Goal: Information Seeking & Learning: Learn about a topic

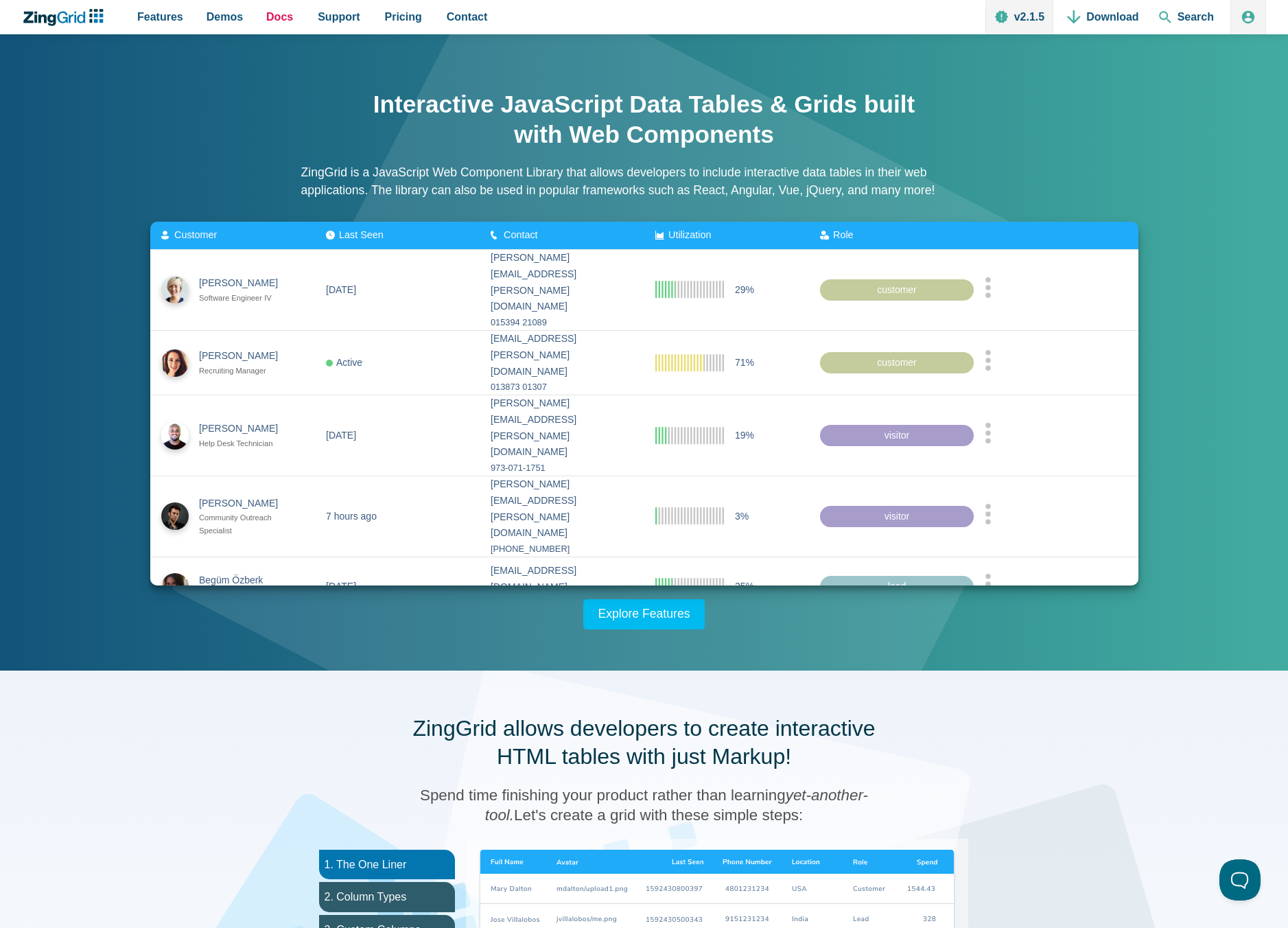
click at [275, 14] on span "Docs" at bounding box center [279, 17] width 27 height 19
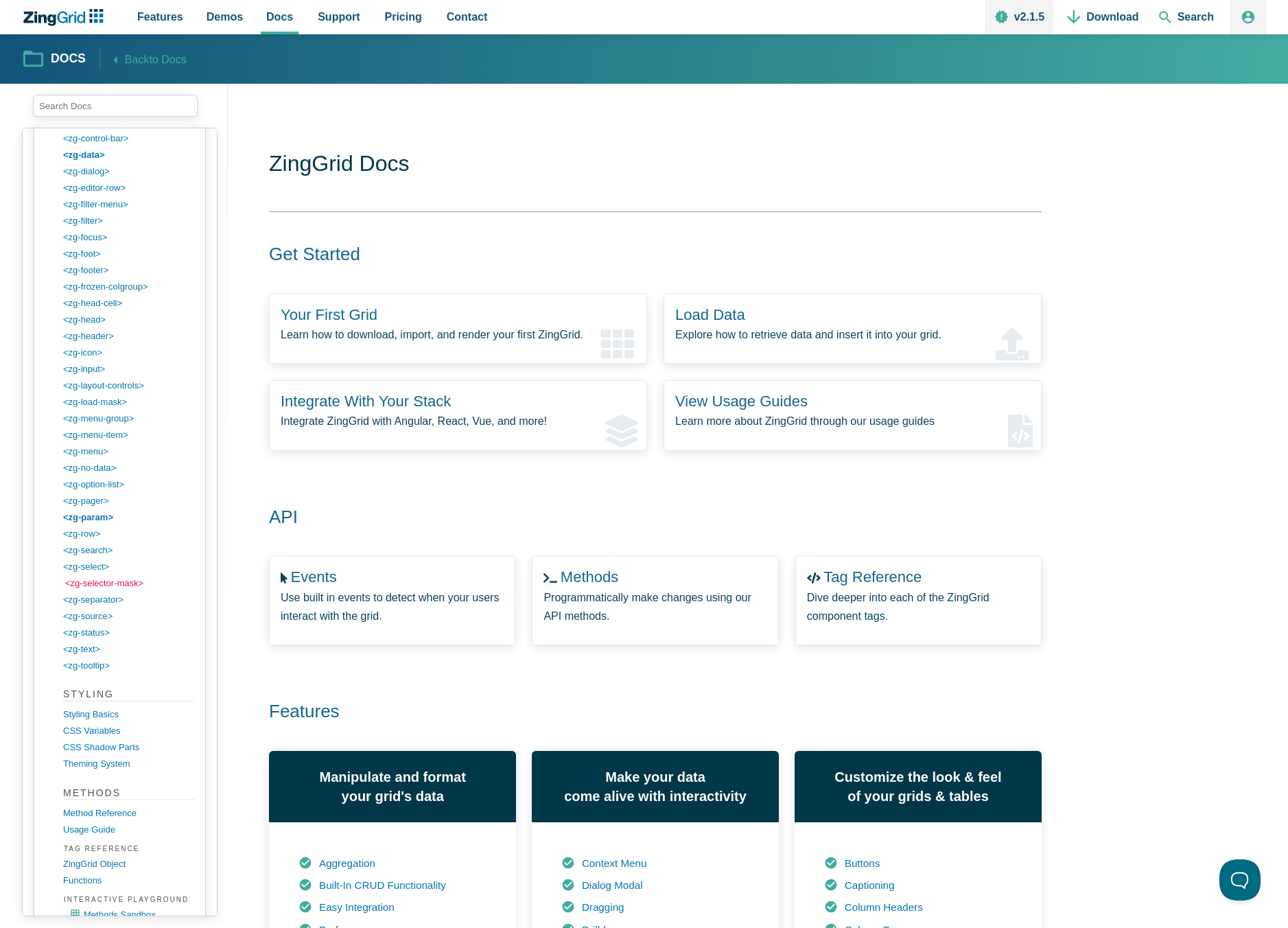
scroll to position [1645, 0]
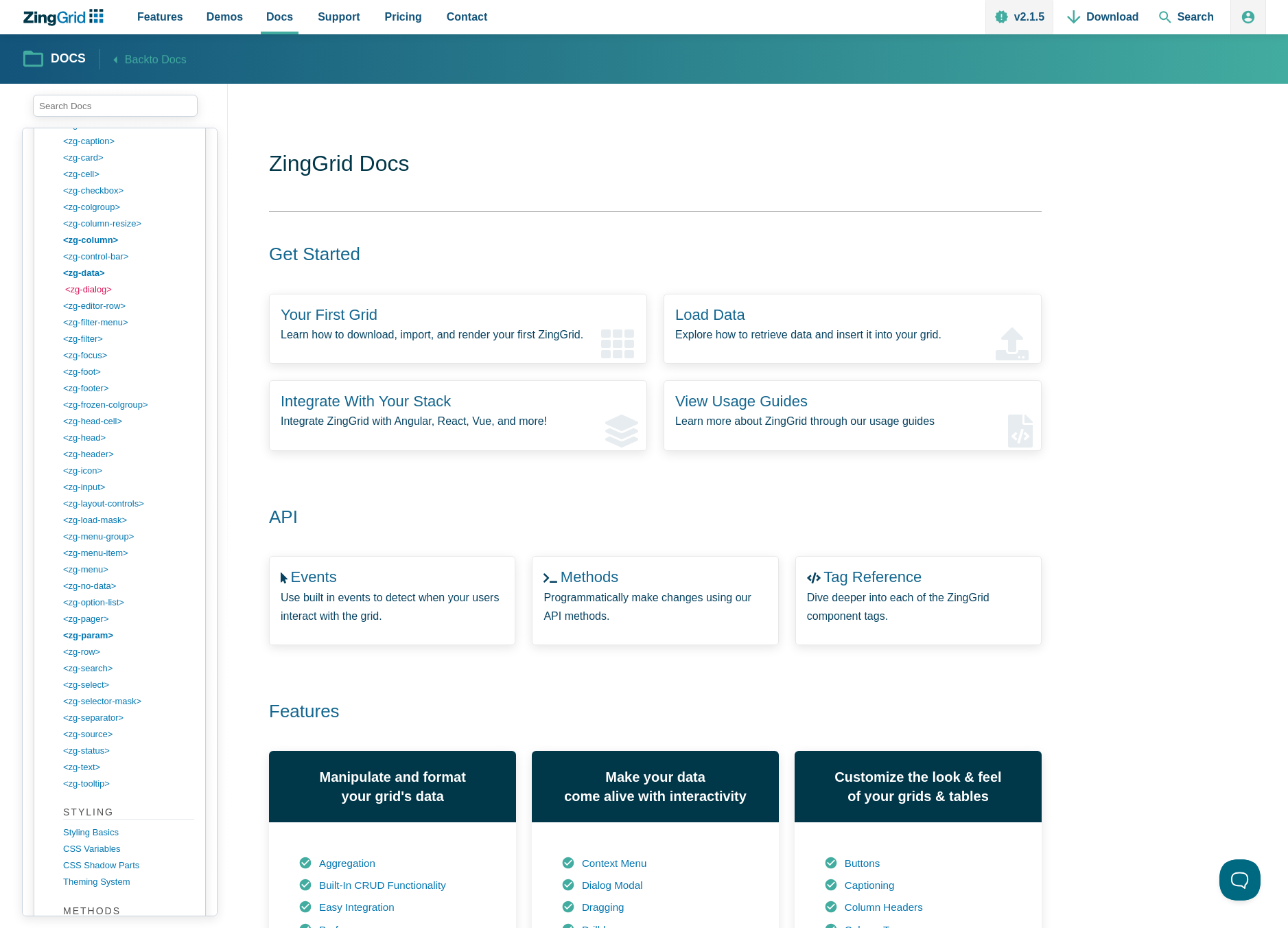
click at [94, 285] on link "<zg-dialog>" at bounding box center [131, 289] width 131 height 16
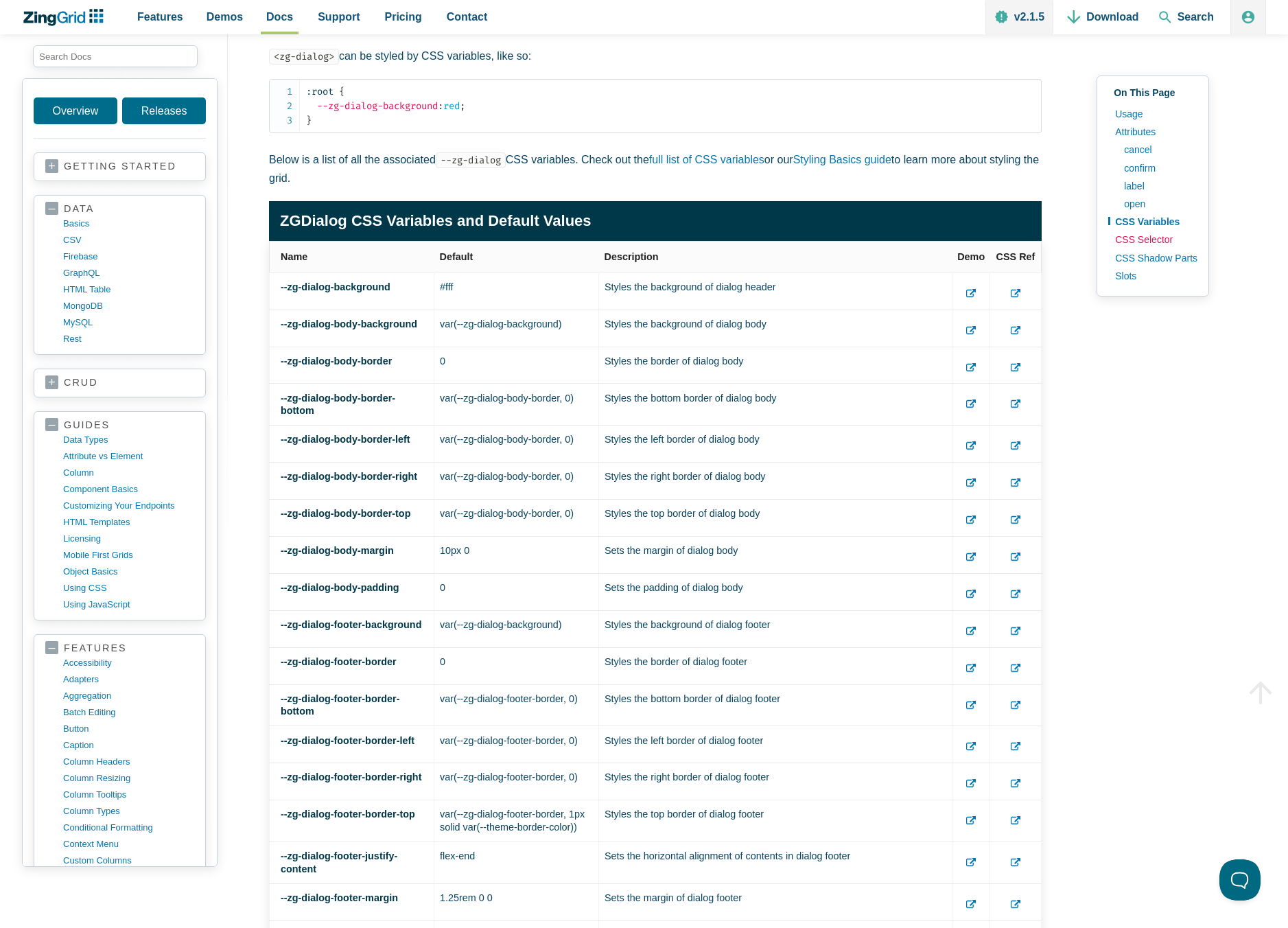
click at [1139, 239] on link "CSS Selector" at bounding box center [1152, 239] width 89 height 18
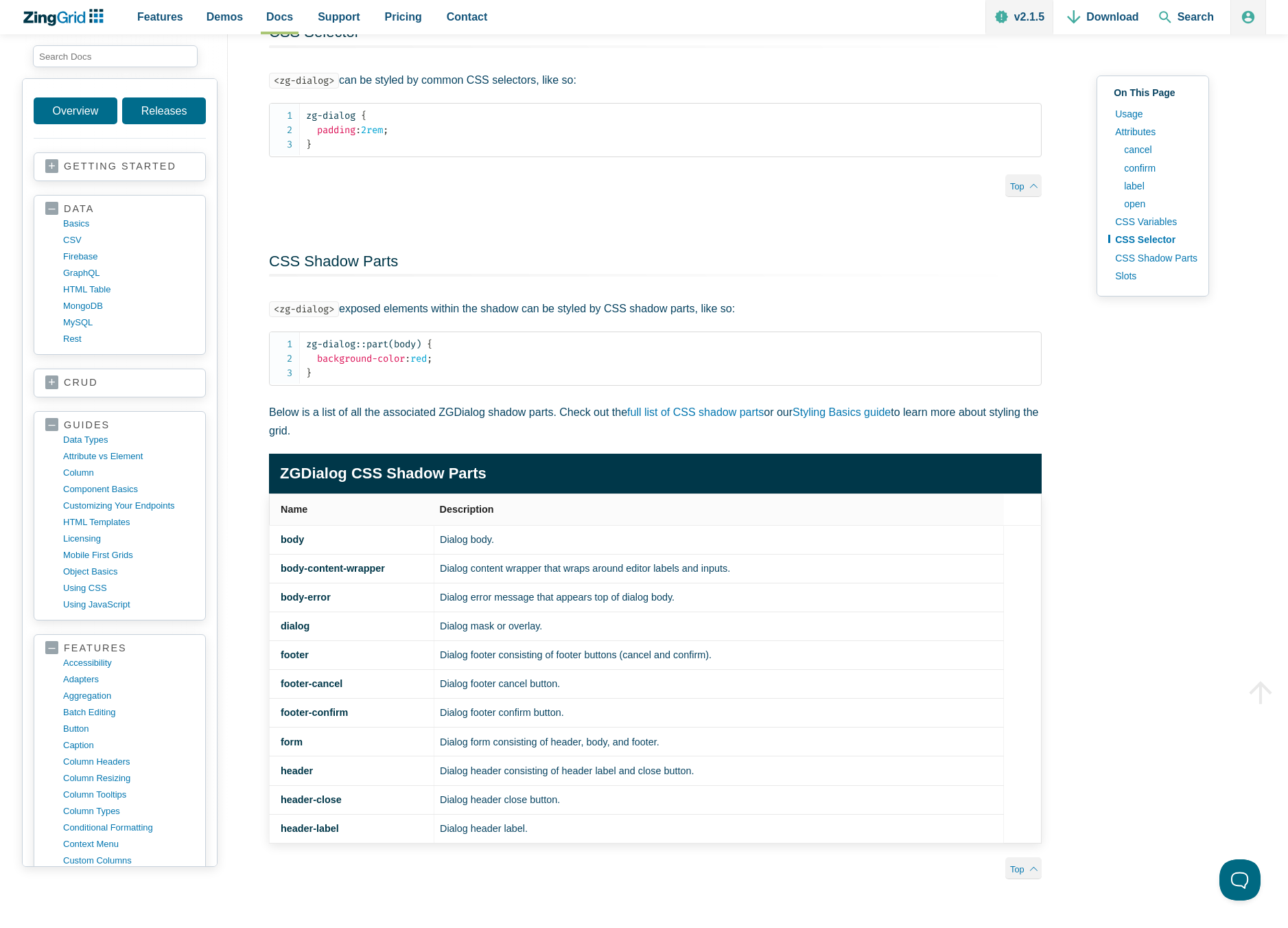
scroll to position [3802, 0]
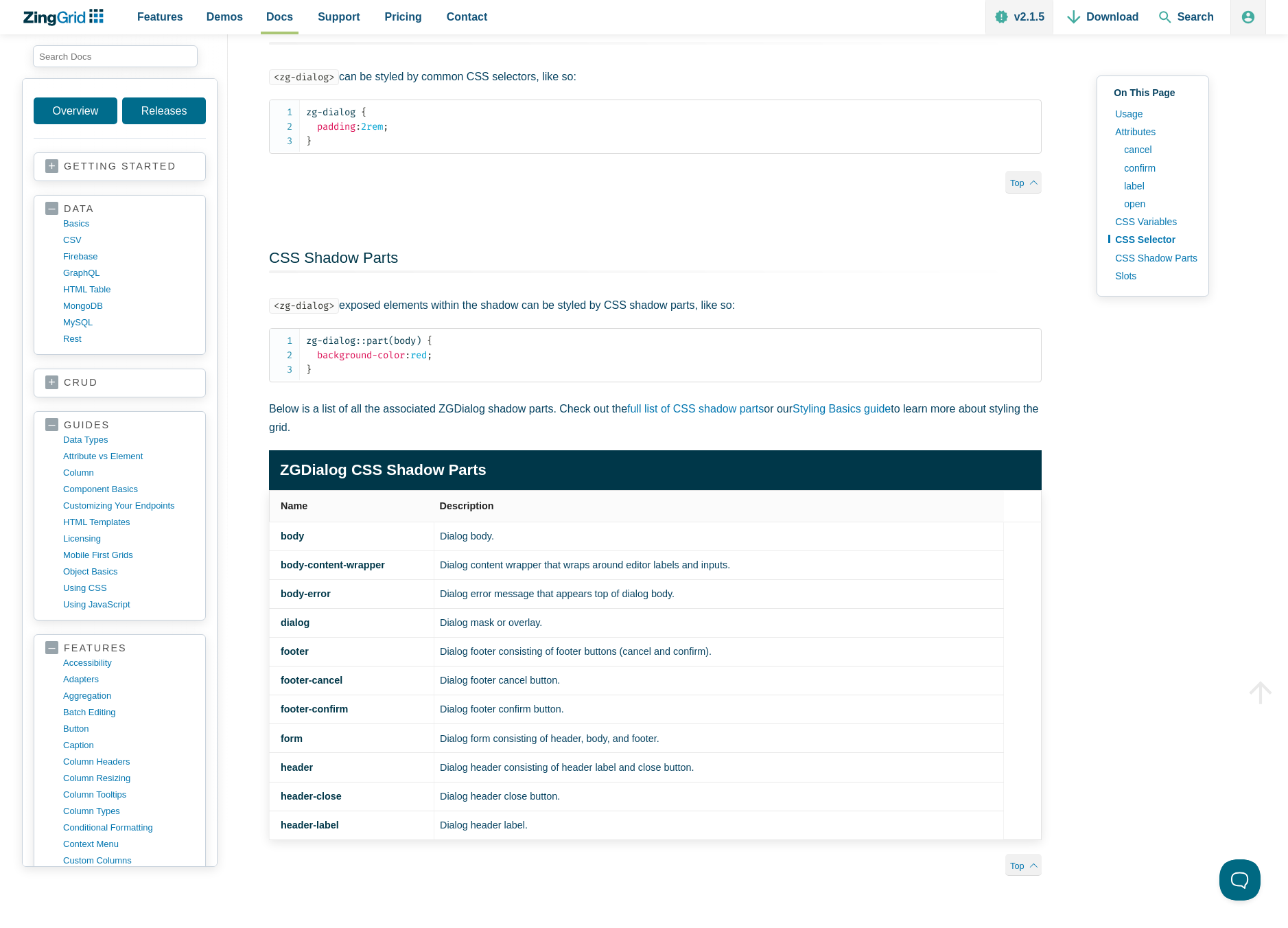
click at [76, 12] on icon "ZingChart Logo. Click to return to the homepage" at bounding box center [64, 17] width 89 height 17
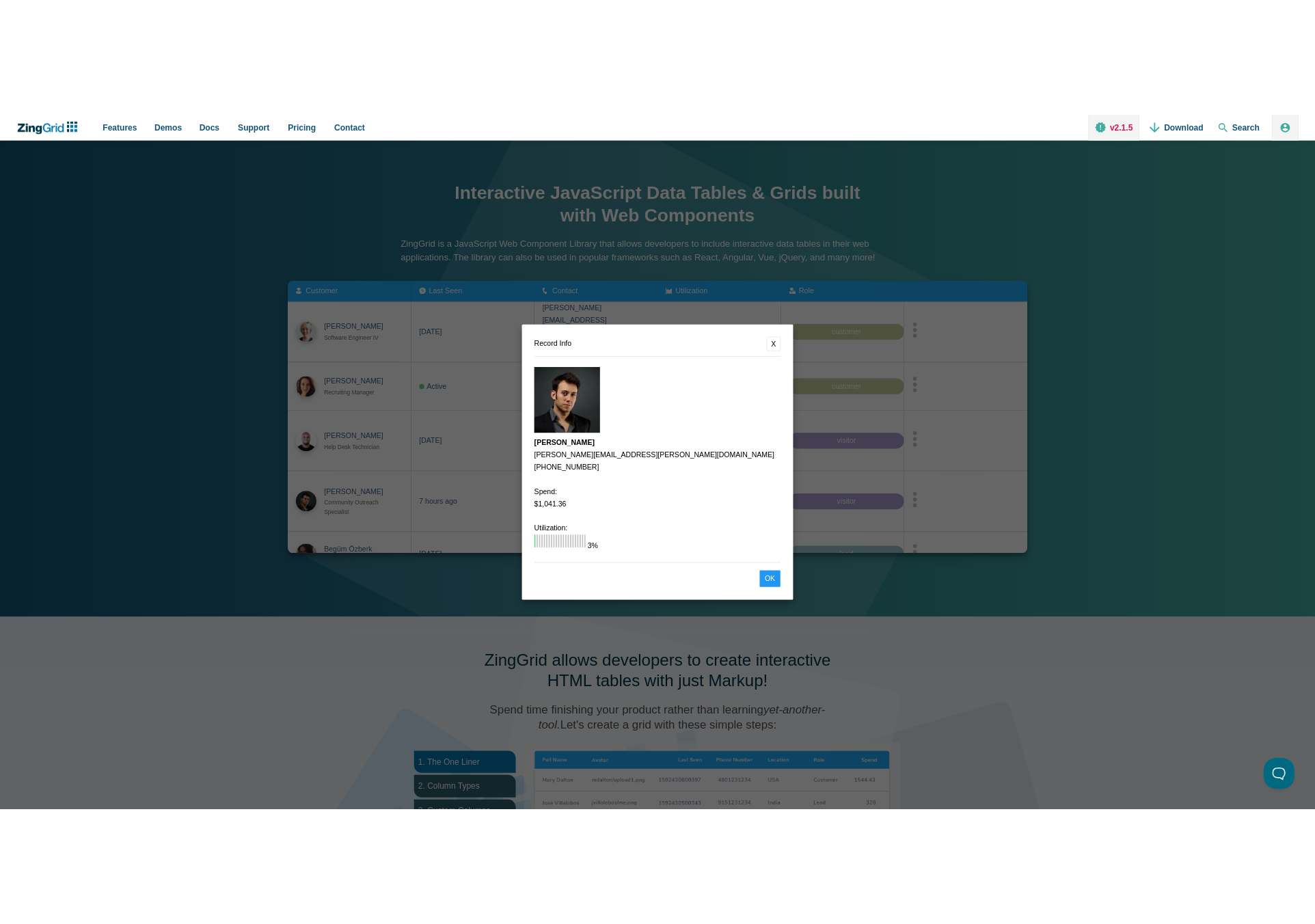
scroll to position [1, 0]
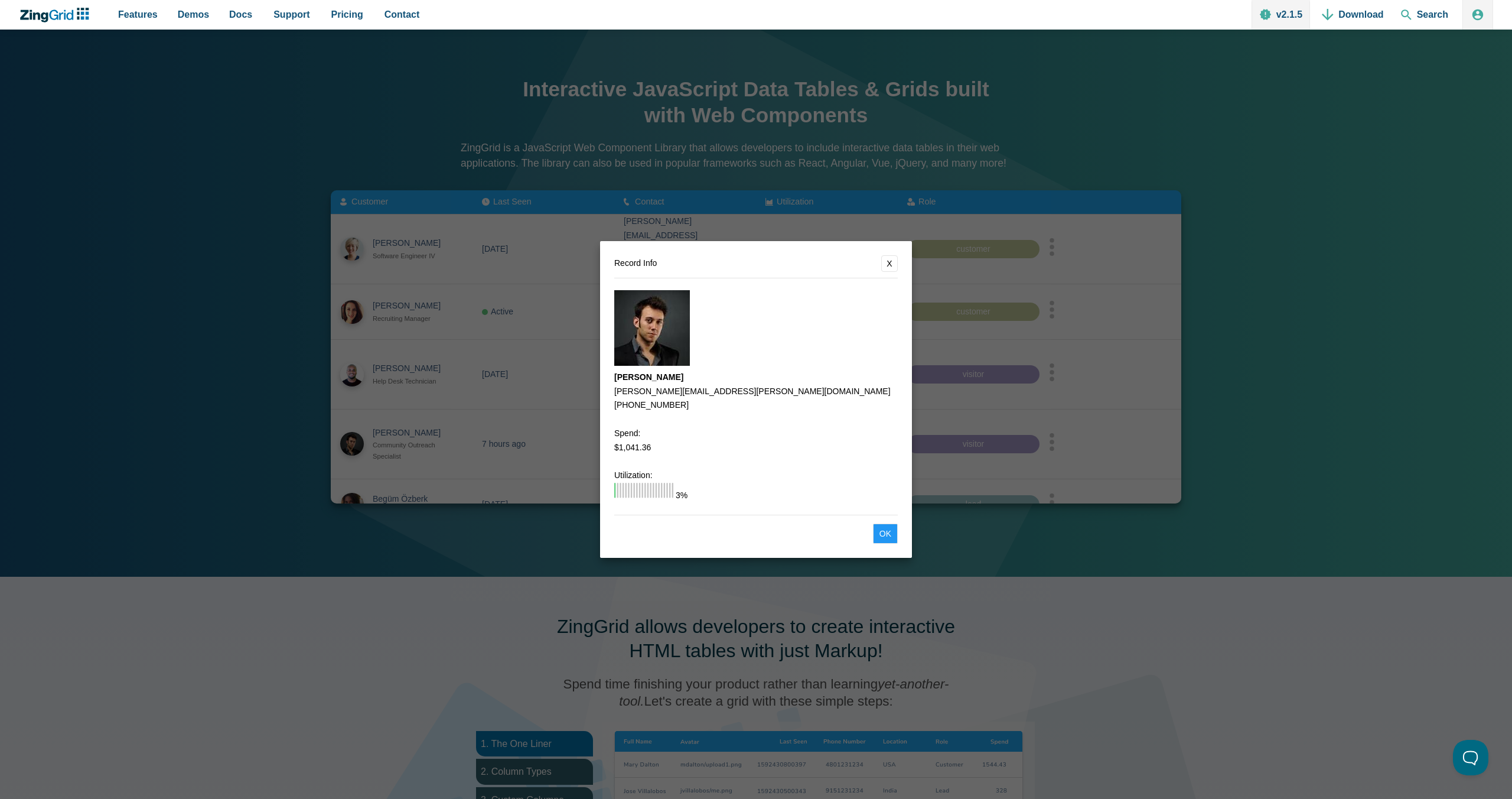
click at [1182, 144] on dialog "Record Info X Ethan Andersen ethan.andersen@wikia.com 238-990-1491 Spend: $1,04…" at bounding box center [756, 399] width 1512 height 799
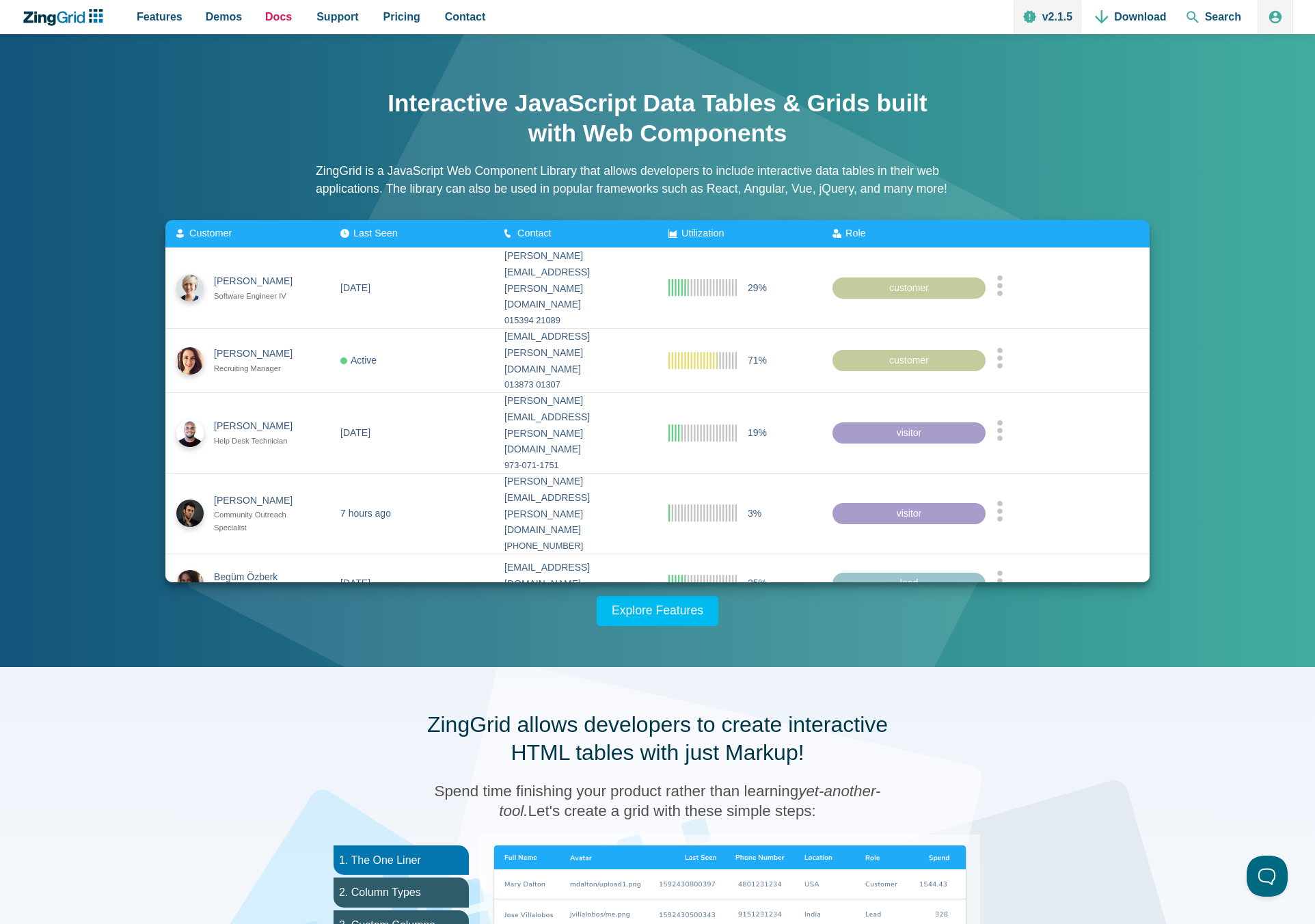
click at [283, 19] on span "Docs" at bounding box center [278, 17] width 26 height 19
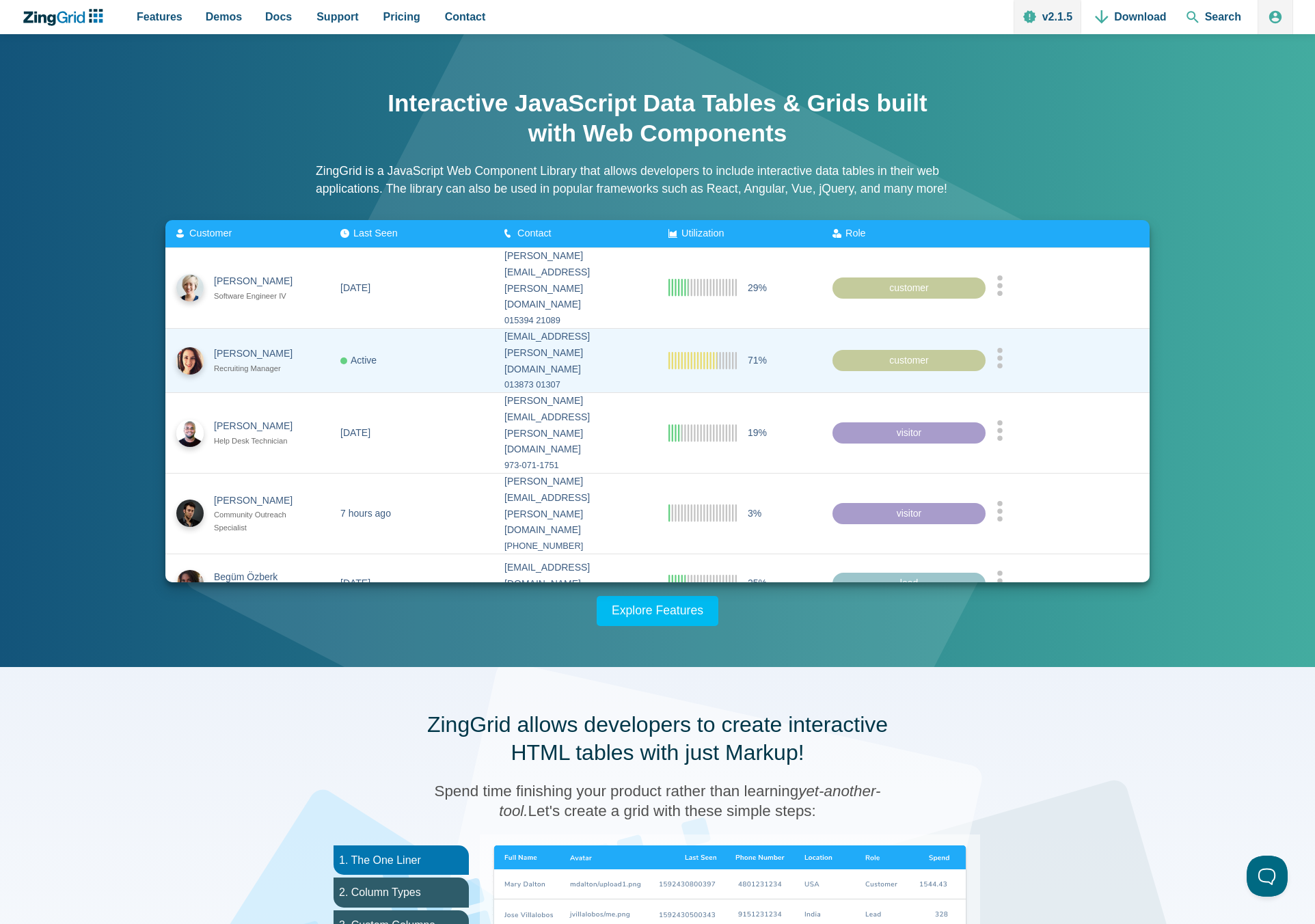
click at [998, 344] on zg-cell "App Content" at bounding box center [1067, 360] width 164 height 64
click at [1000, 363] on circle "App Content" at bounding box center [1000, 365] width 5 height 5
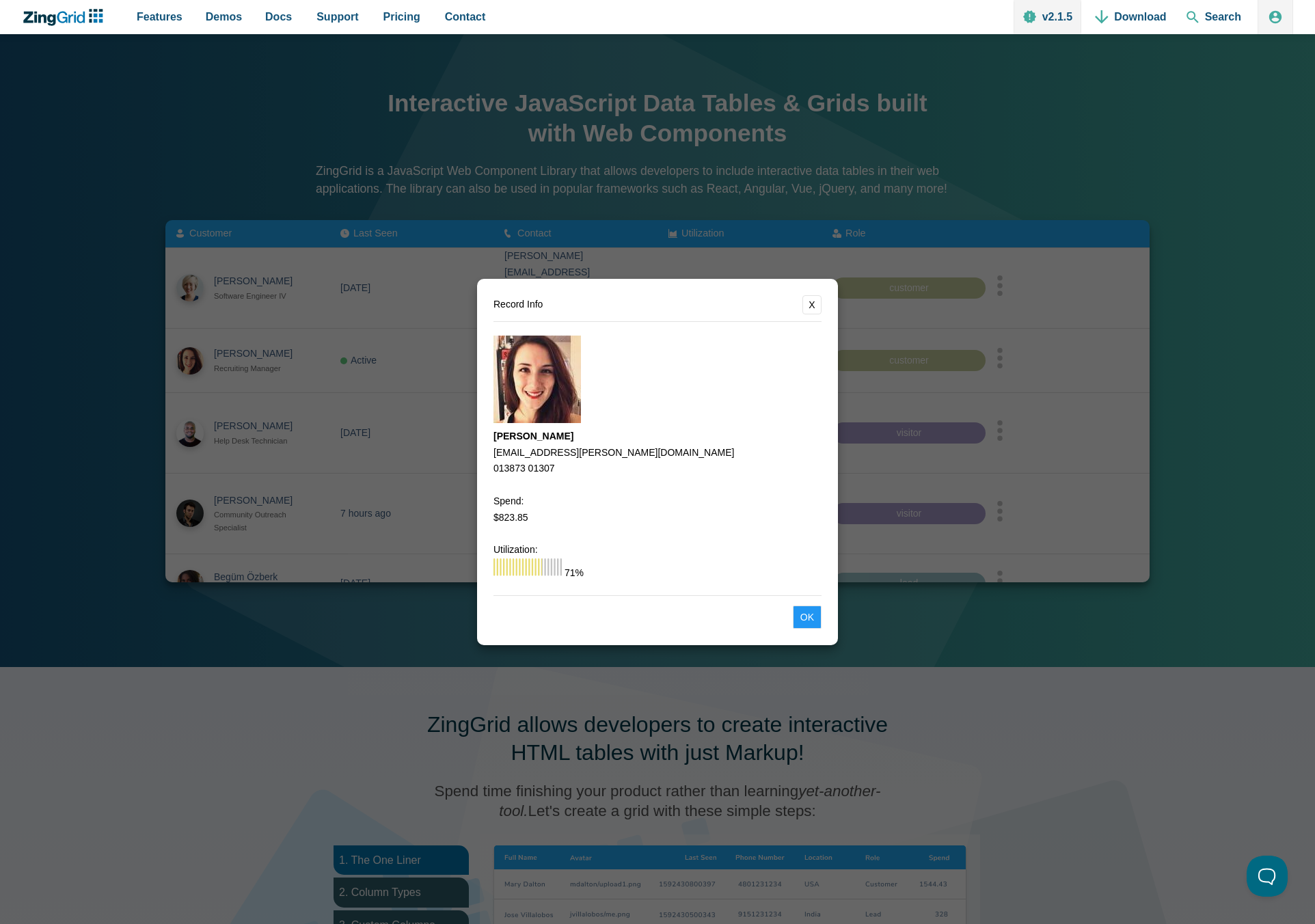
click at [1117, 231] on dialog "Record Info X Amber Mills amber.mills@tamu.edu 013873 01307 Spend: $823.85 Util…" at bounding box center [657, 462] width 1315 height 924
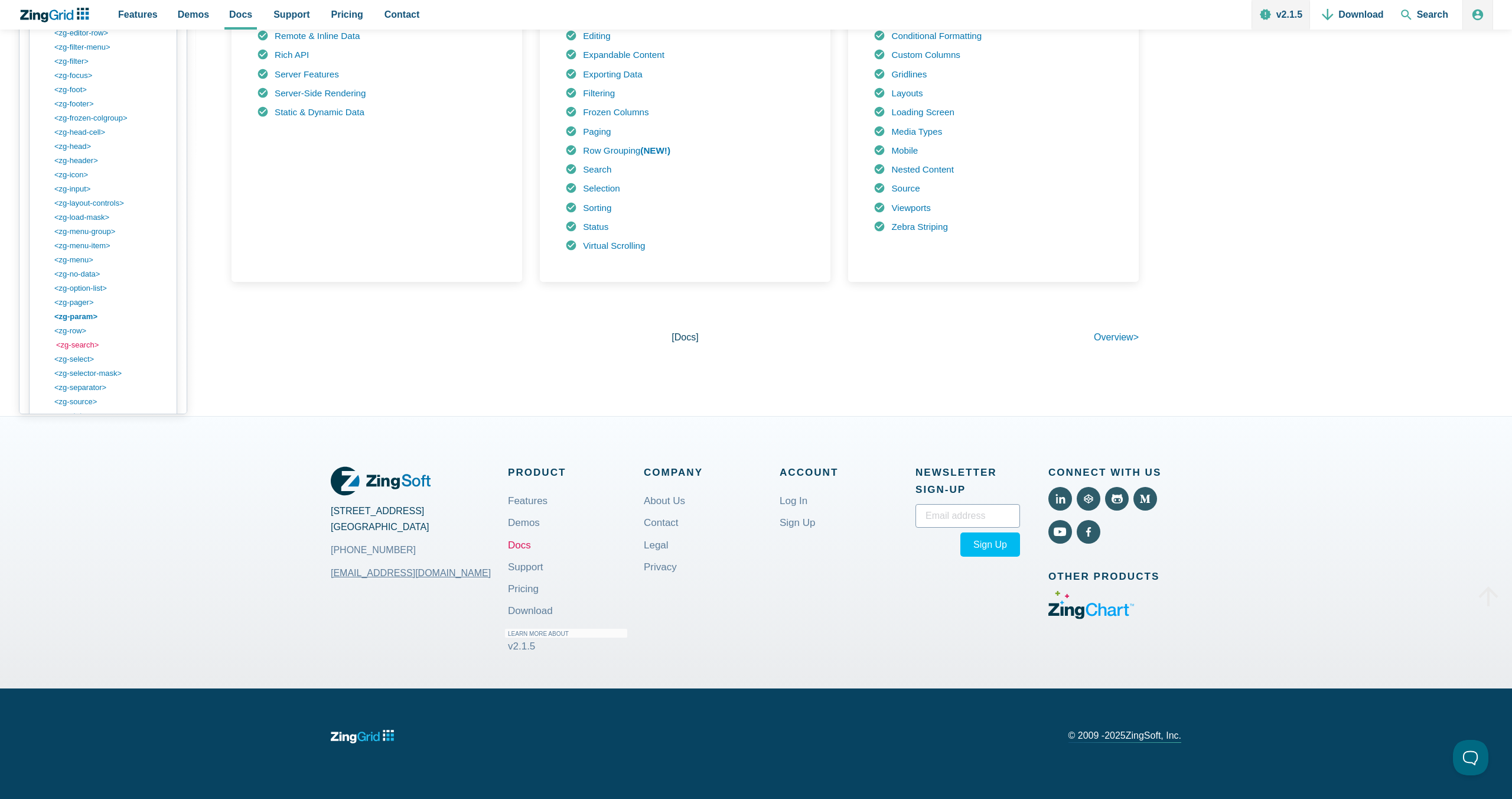
scroll to position [1191, 0]
click at [89, 136] on link "<zg-dialog>" at bounding box center [113, 138] width 113 height 14
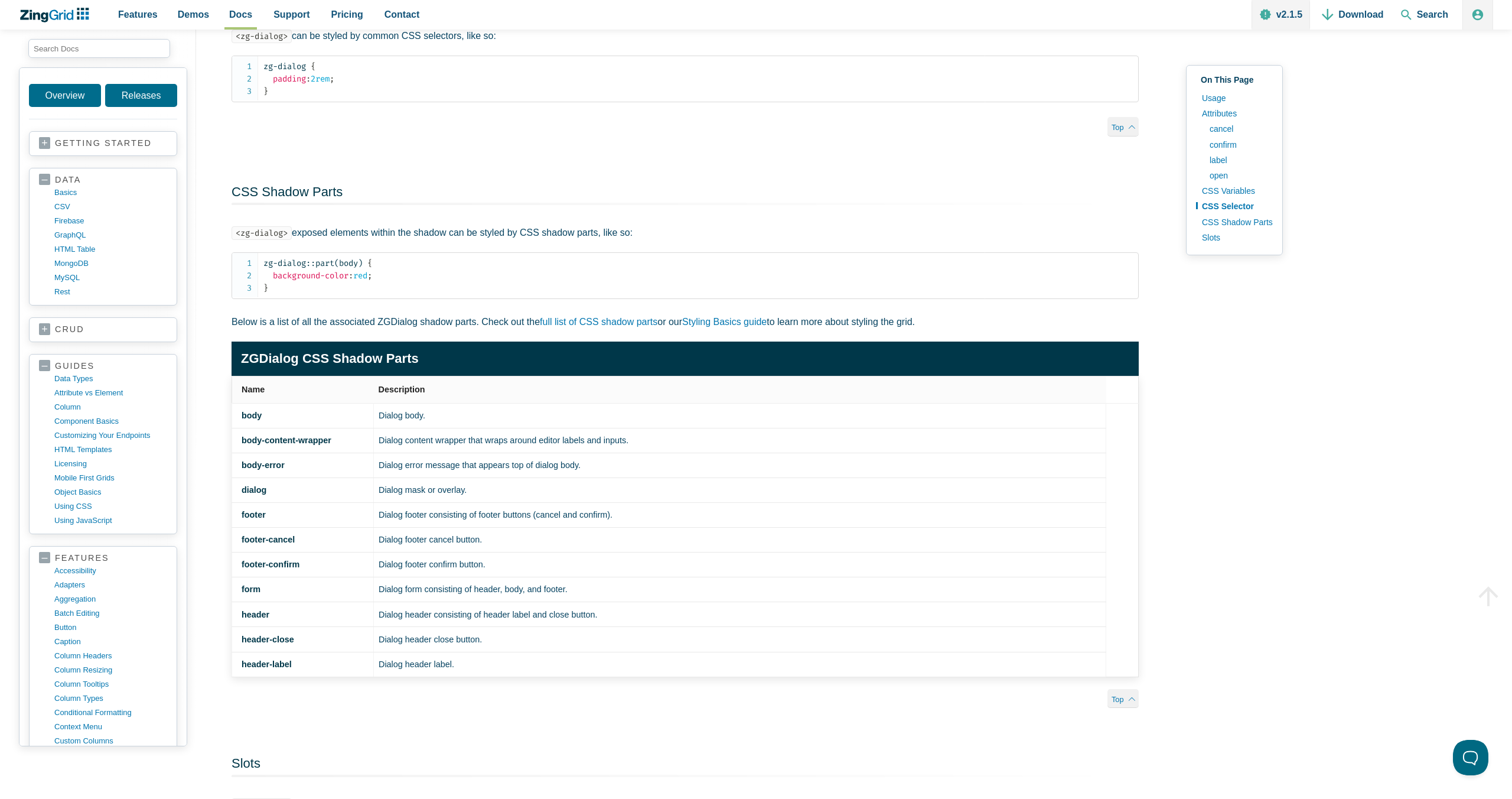
click at [1246, 224] on link "CSS Shadow Parts" at bounding box center [1234, 222] width 77 height 15
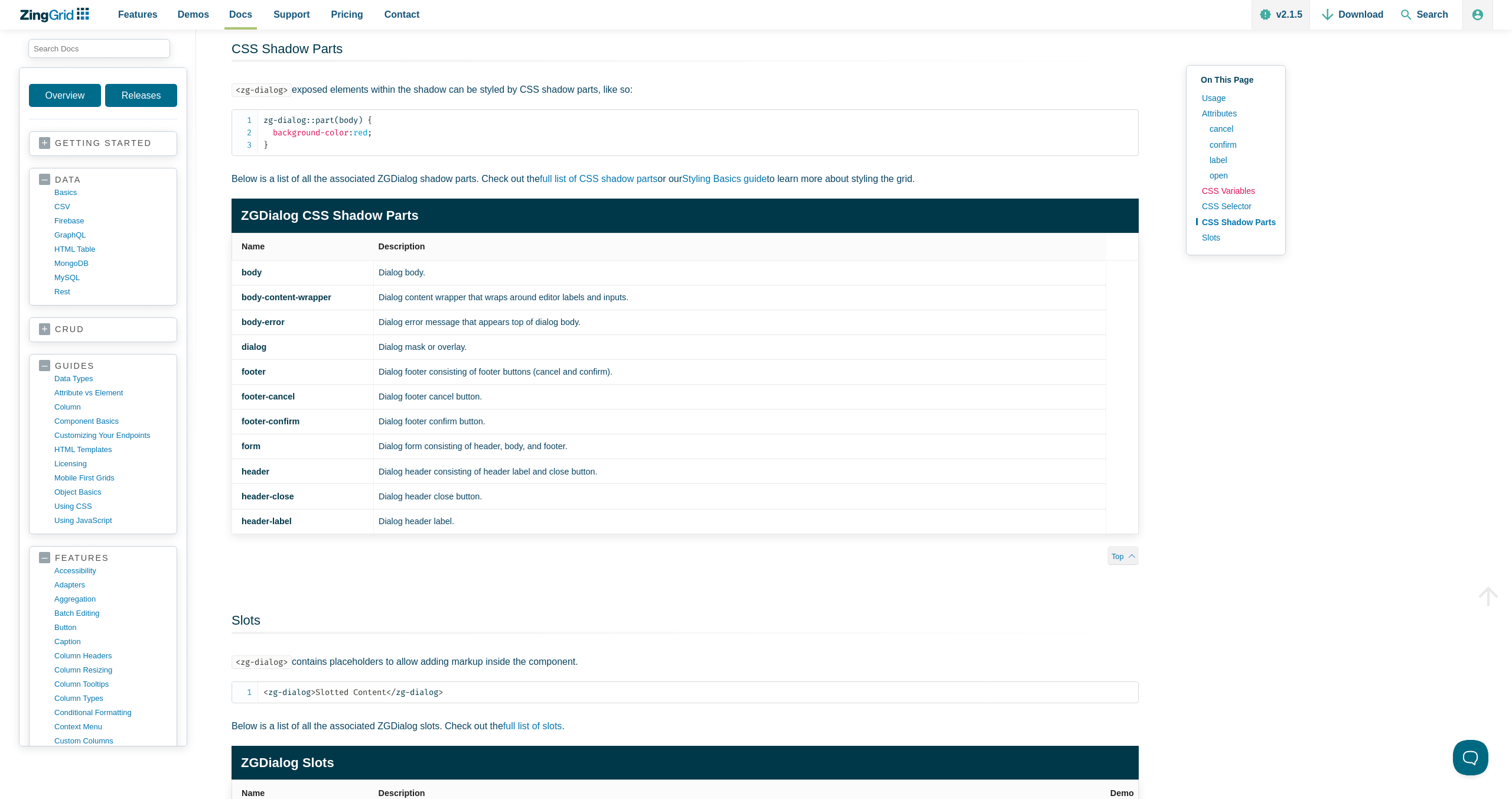
click at [1231, 189] on link "CSS Variables" at bounding box center [1236, 191] width 80 height 15
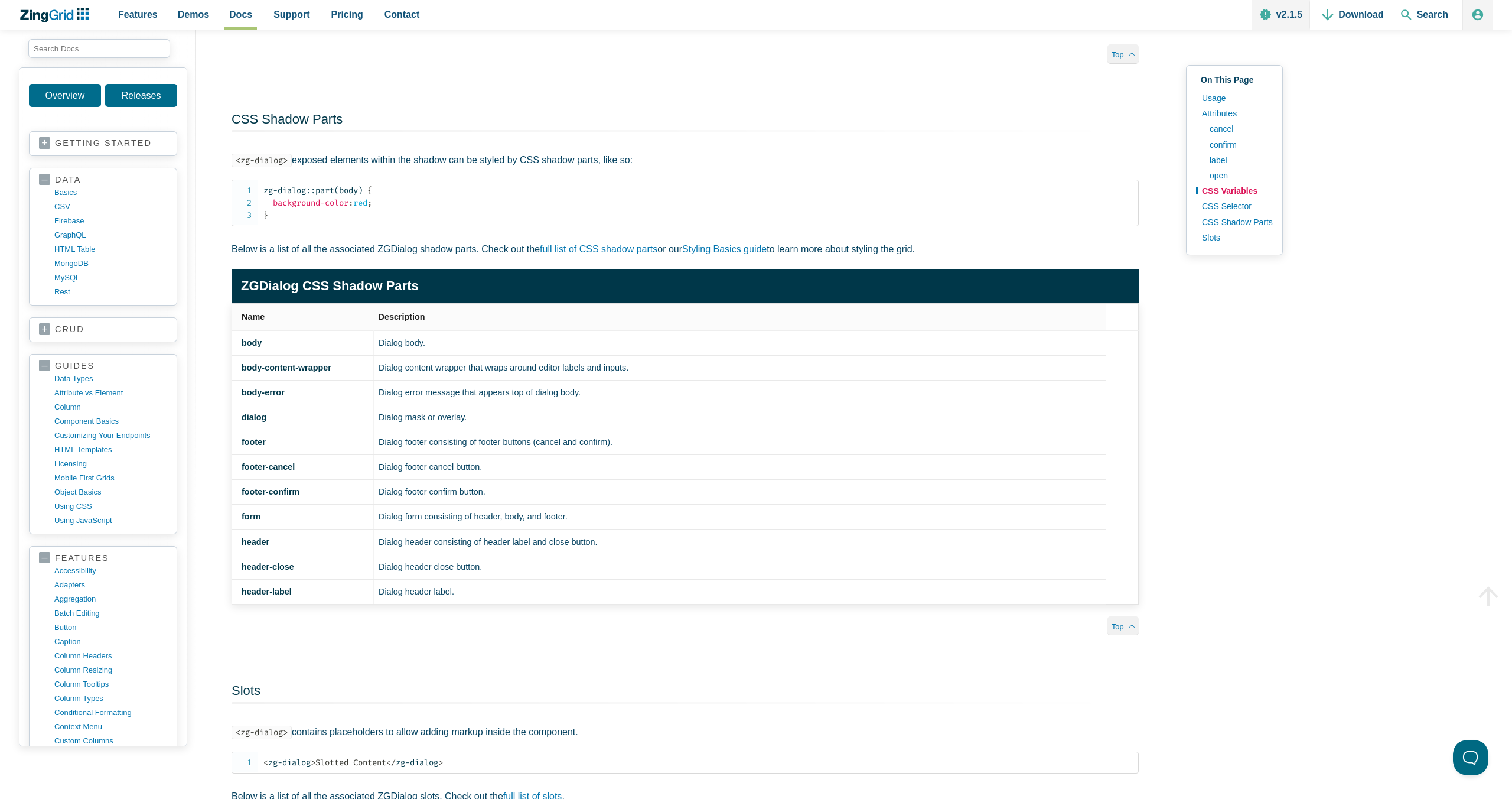
scroll to position [3582, 0]
